Goal: Information Seeking & Learning: Learn about a topic

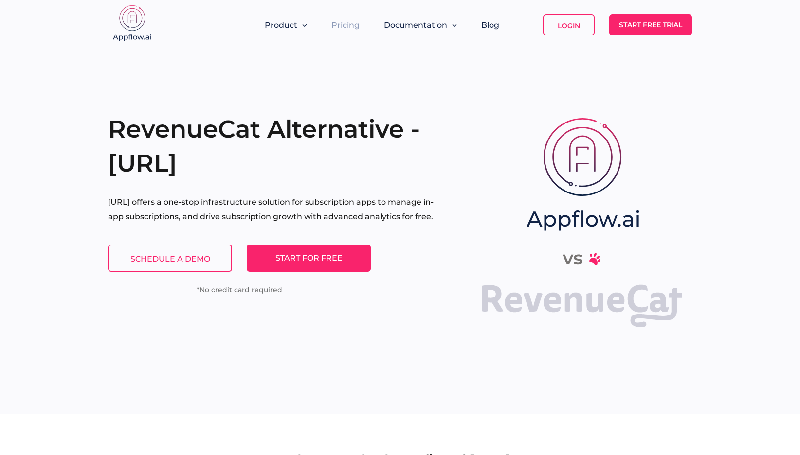
click at [342, 25] on link "Pricing" at bounding box center [345, 24] width 28 height 9
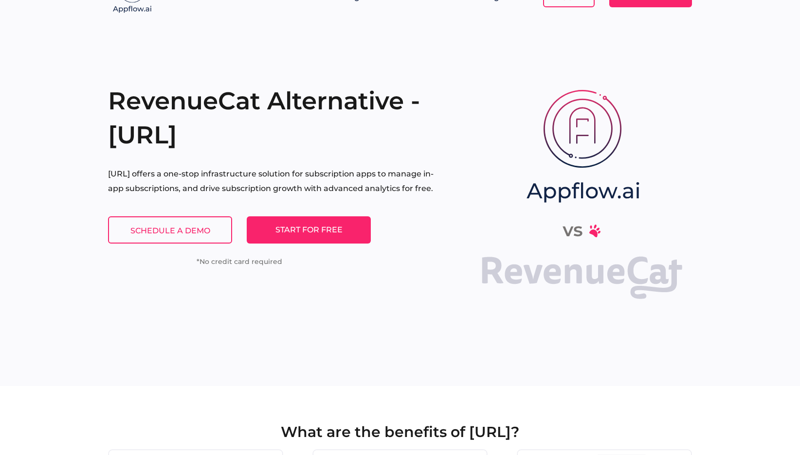
scroll to position [30, 0]
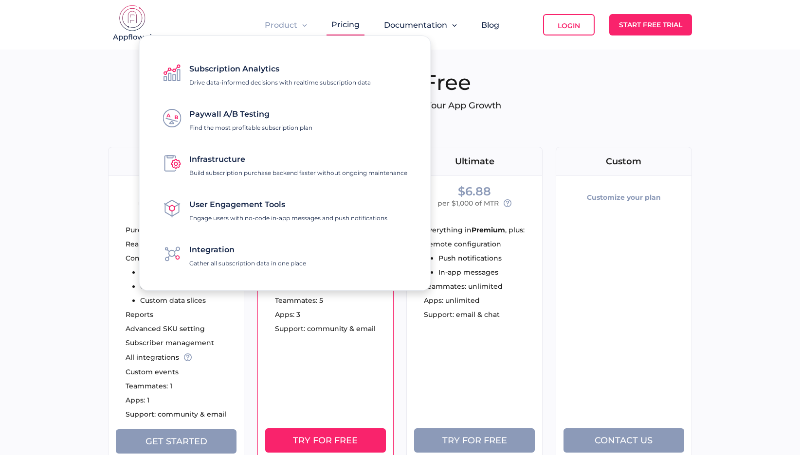
click at [294, 24] on span "Product" at bounding box center [281, 24] width 33 height 9
click at [220, 166] on div "Infrastructure Build subscription purchase backend faster without ongoing maint…" at bounding box center [298, 163] width 218 height 27
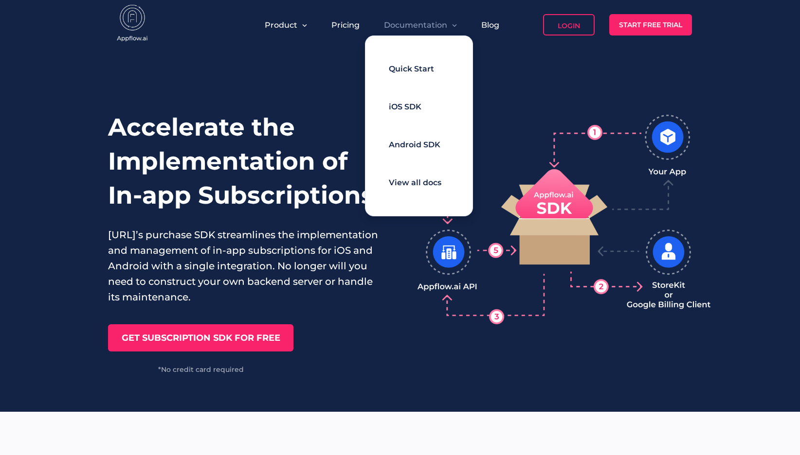
click at [399, 27] on span "Documentation" at bounding box center [415, 24] width 63 height 9
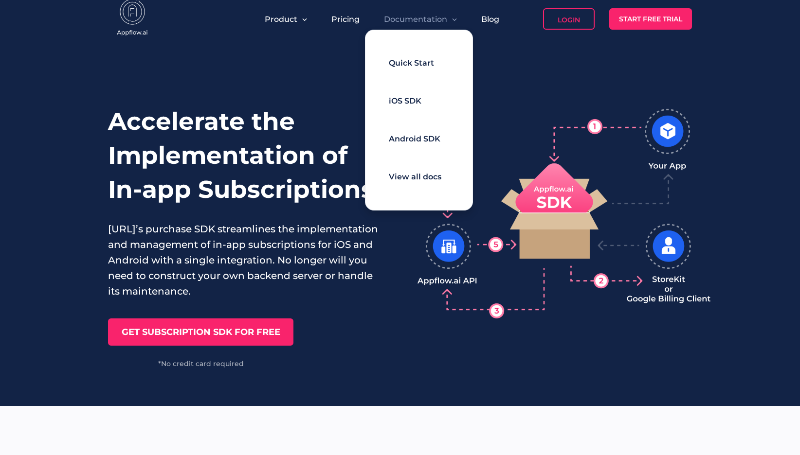
scroll to position [11, 0]
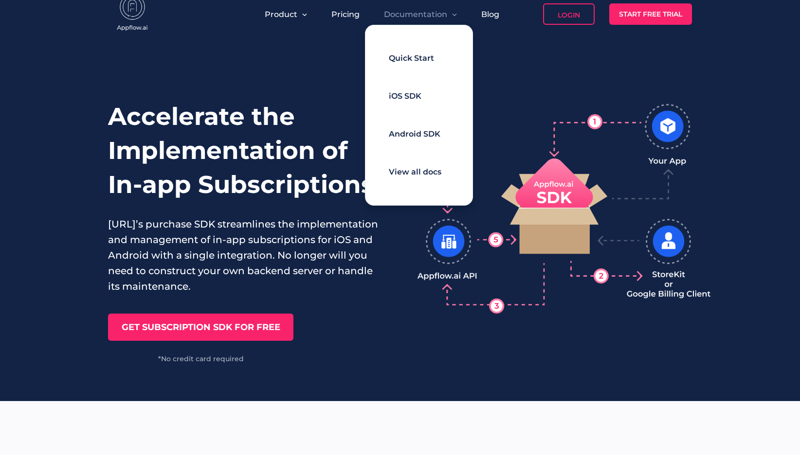
click at [415, 183] on div "Quick Start iOS SDK Android SDK View all docs" at bounding box center [419, 115] width 108 height 181
click at [415, 174] on span "View all docs" at bounding box center [415, 171] width 53 height 9
